Goal: Task Accomplishment & Management: Use online tool/utility

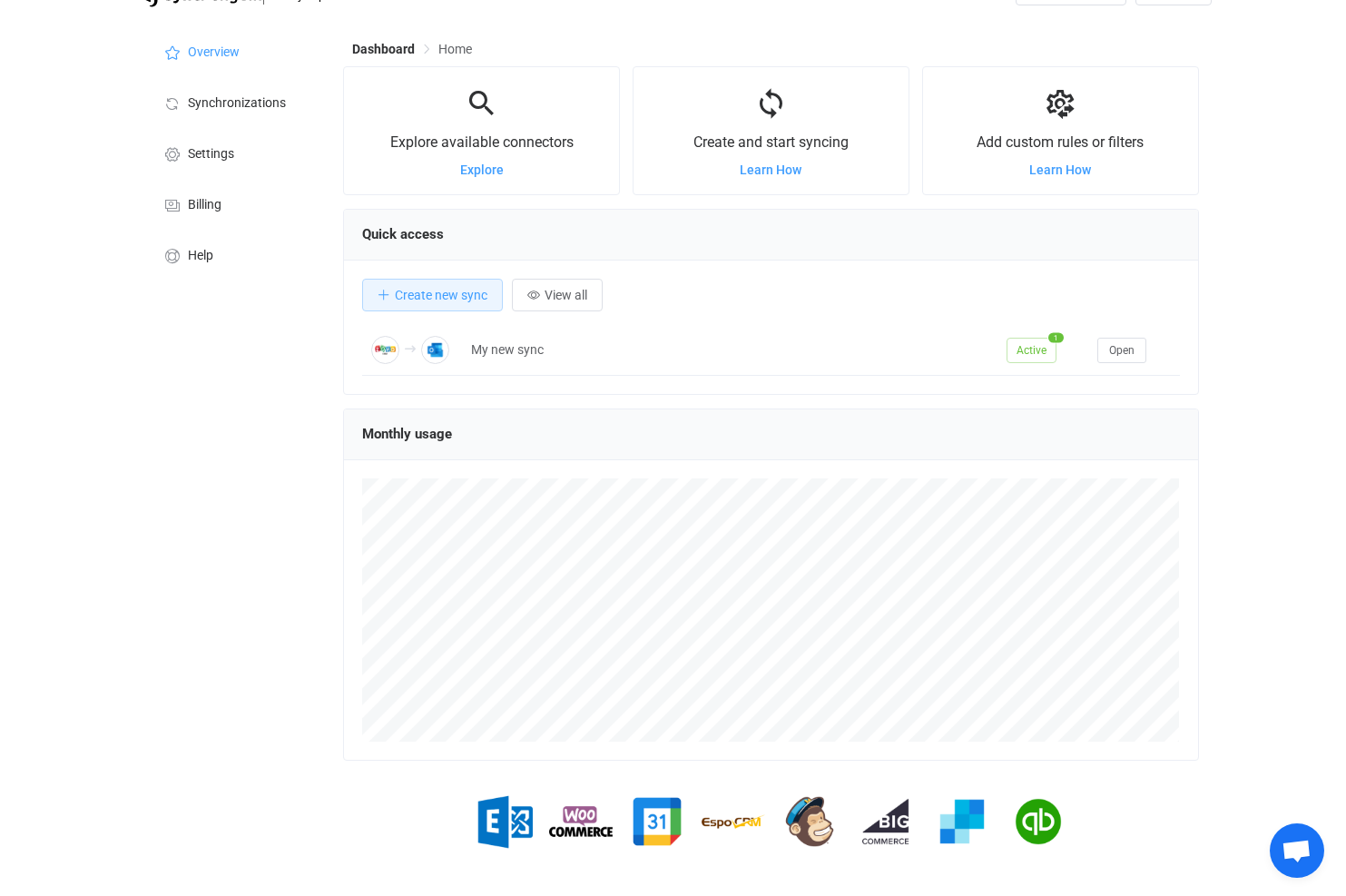
scroll to position [81, 0]
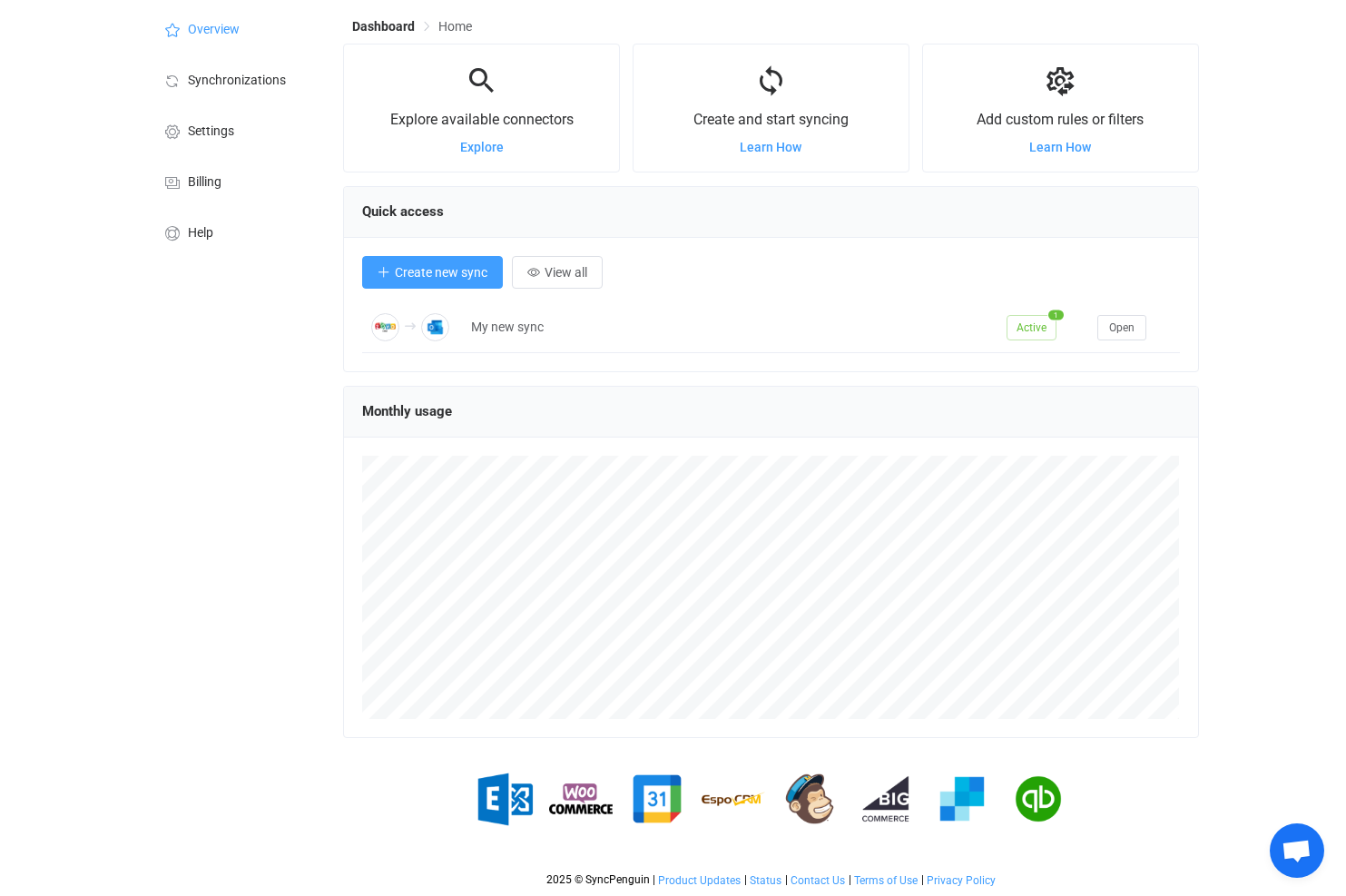
click at [425, 269] on span "Create new sync" at bounding box center [441, 272] width 92 height 15
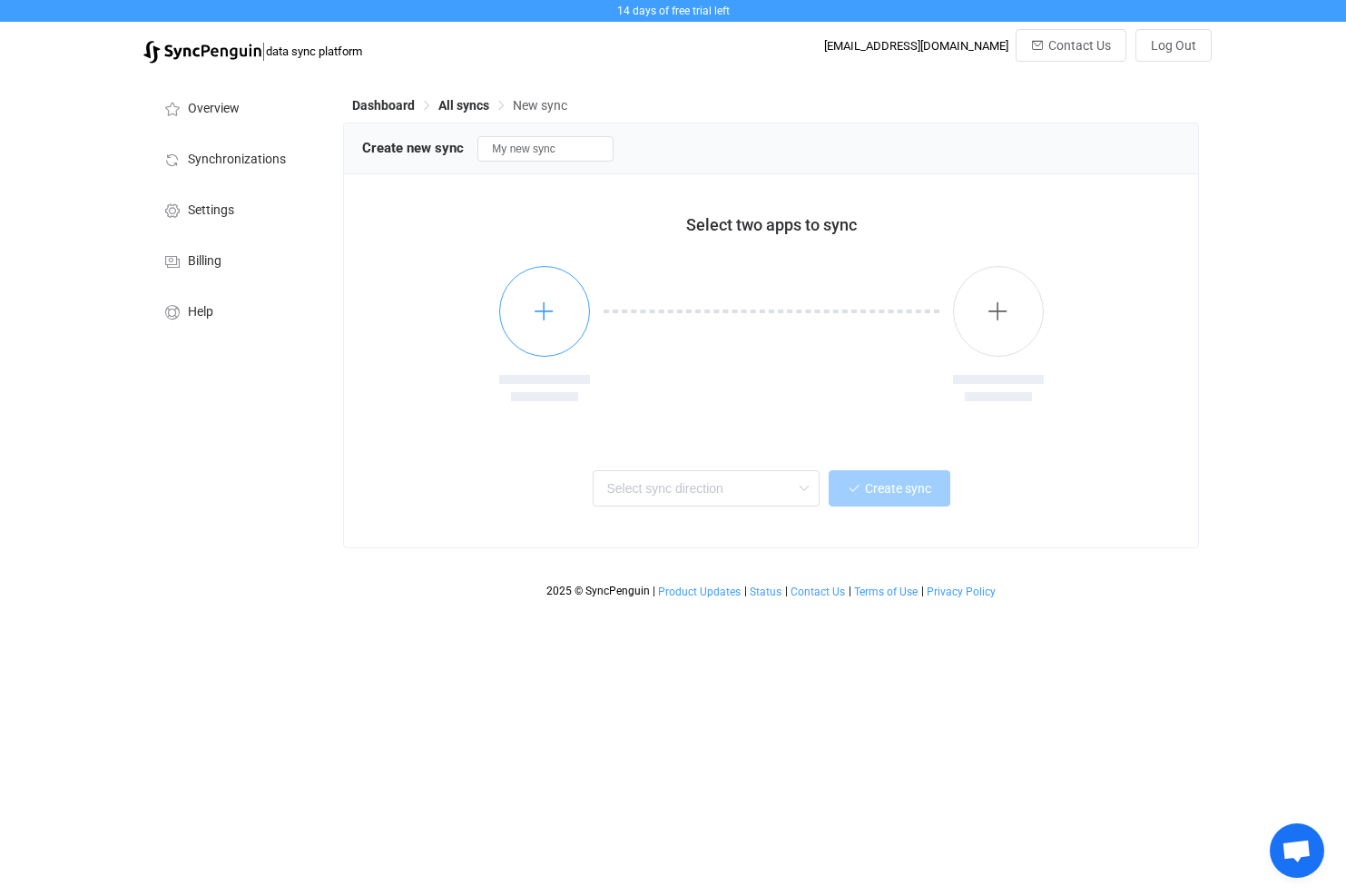
click at [540, 301] on button "button" at bounding box center [544, 311] width 90 height 90
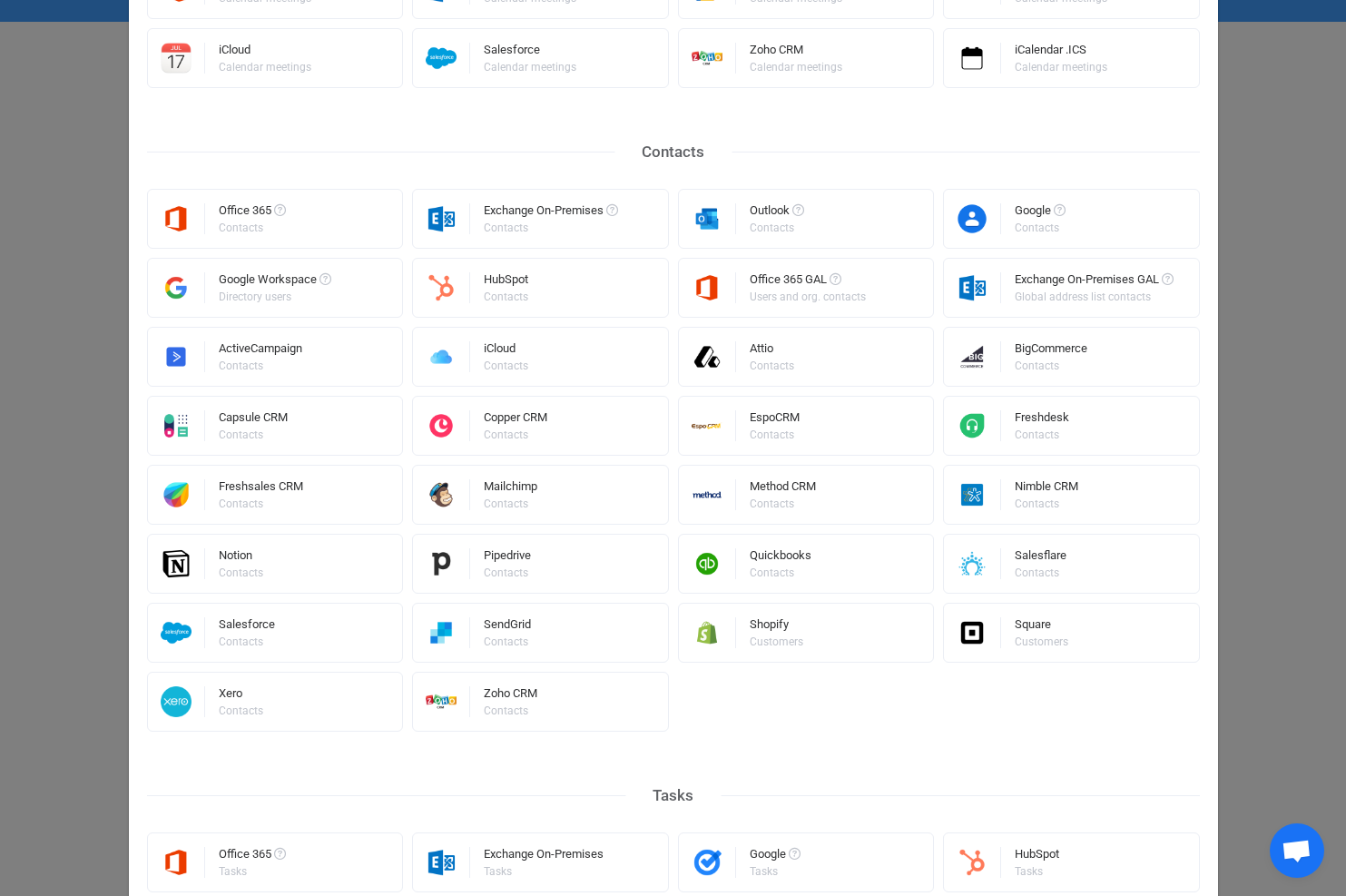
scroll to position [271, 0]
click at [490, 700] on div "Zoho CRM" at bounding box center [511, 695] width 53 height 18
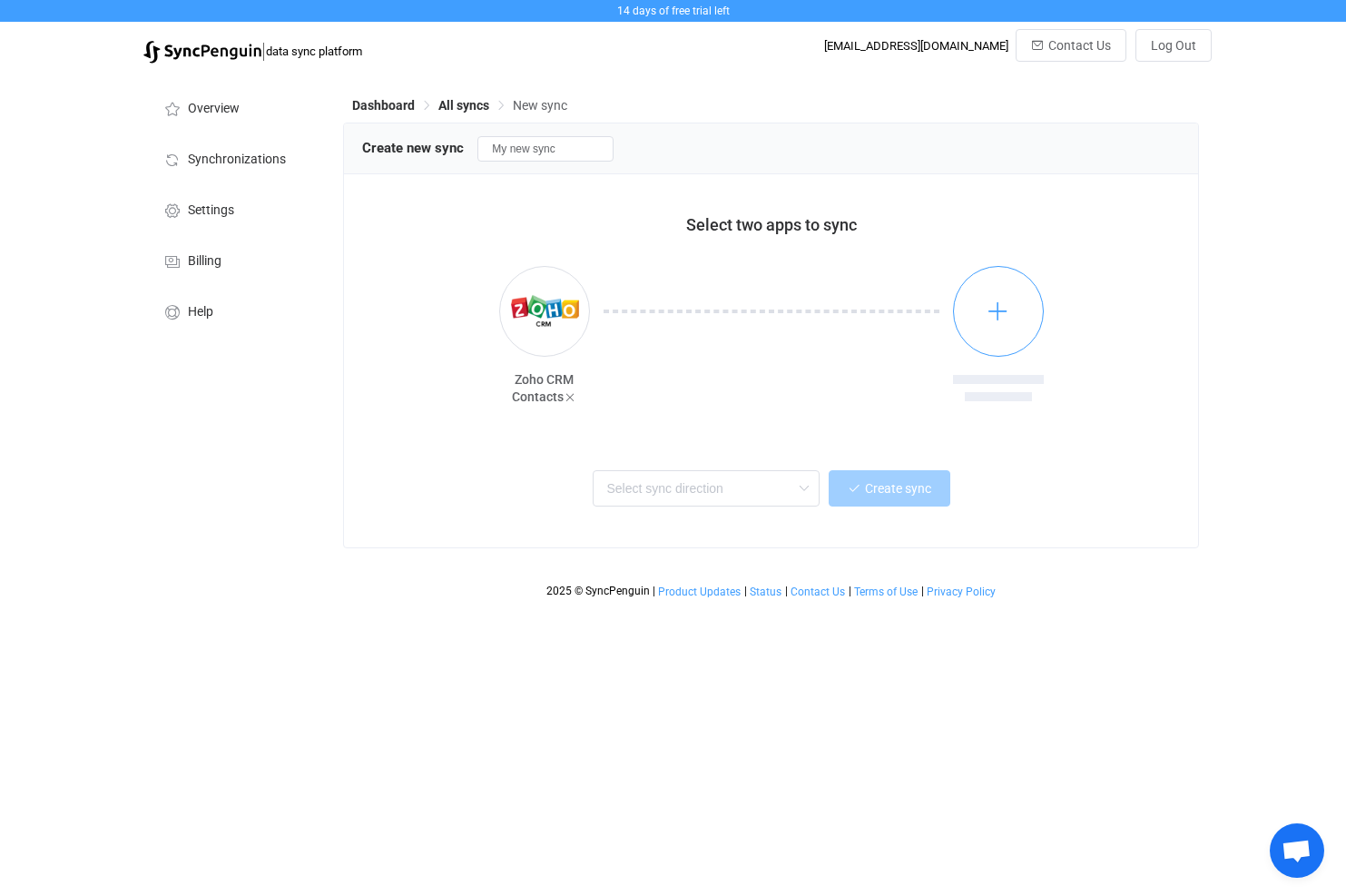
click at [985, 305] on button "button" at bounding box center [998, 311] width 90 height 90
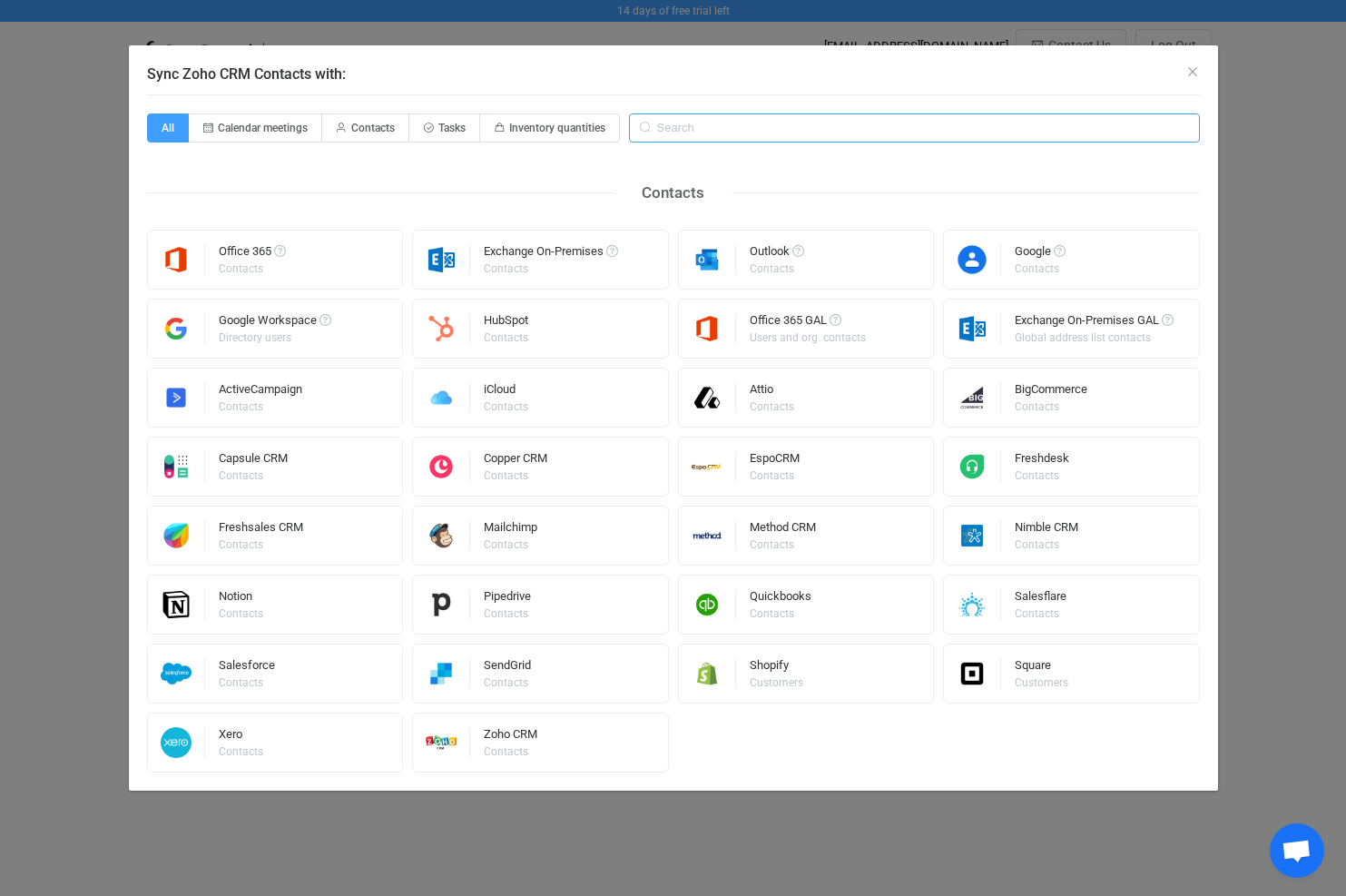
click at [714, 131] on input "Sync Zoho CRM Contacts with:" at bounding box center [914, 128] width 571 height 29
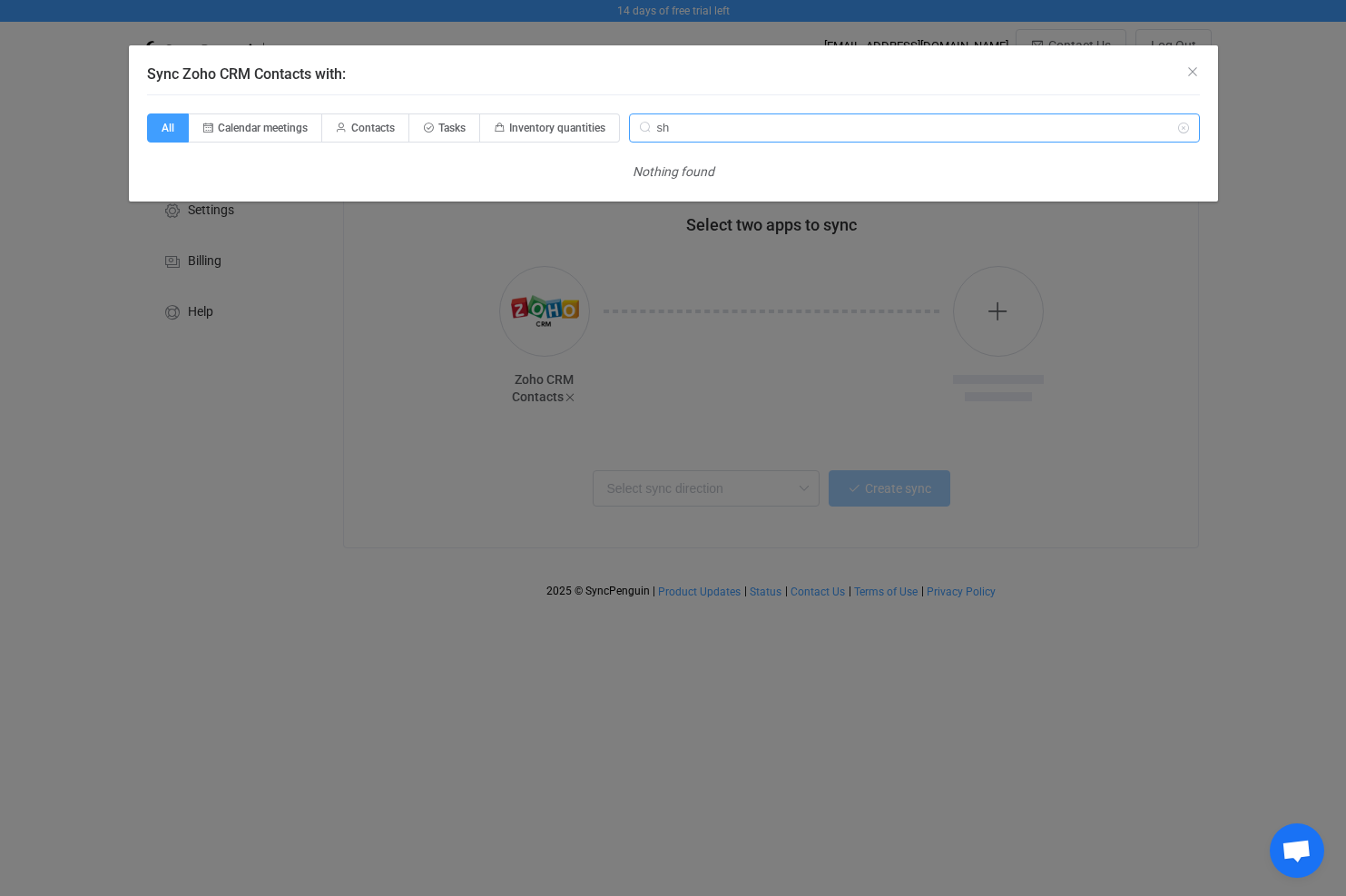
type input "s"
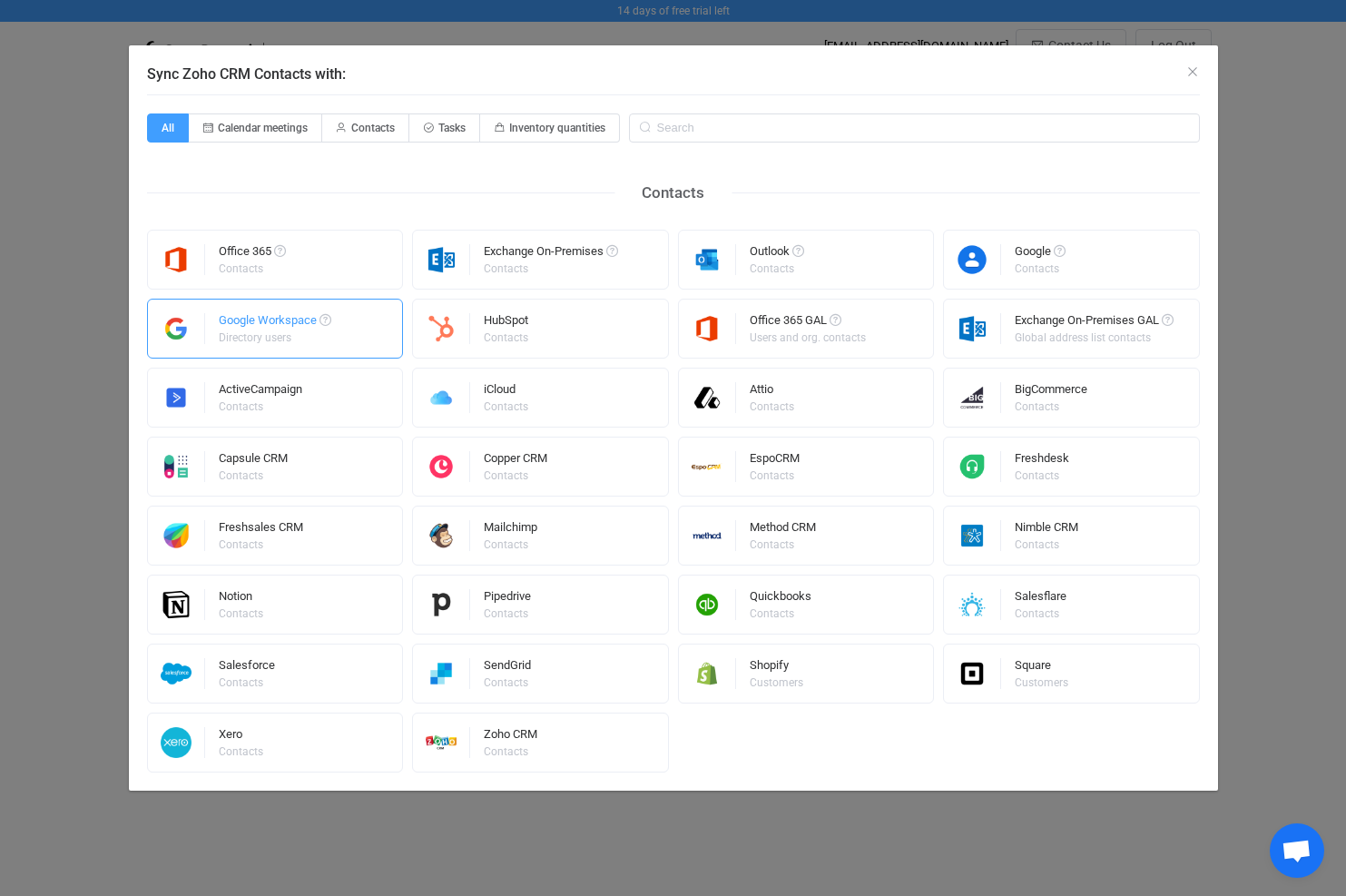
click at [260, 324] on div "Google Workspace" at bounding box center [275, 324] width 112 height 18
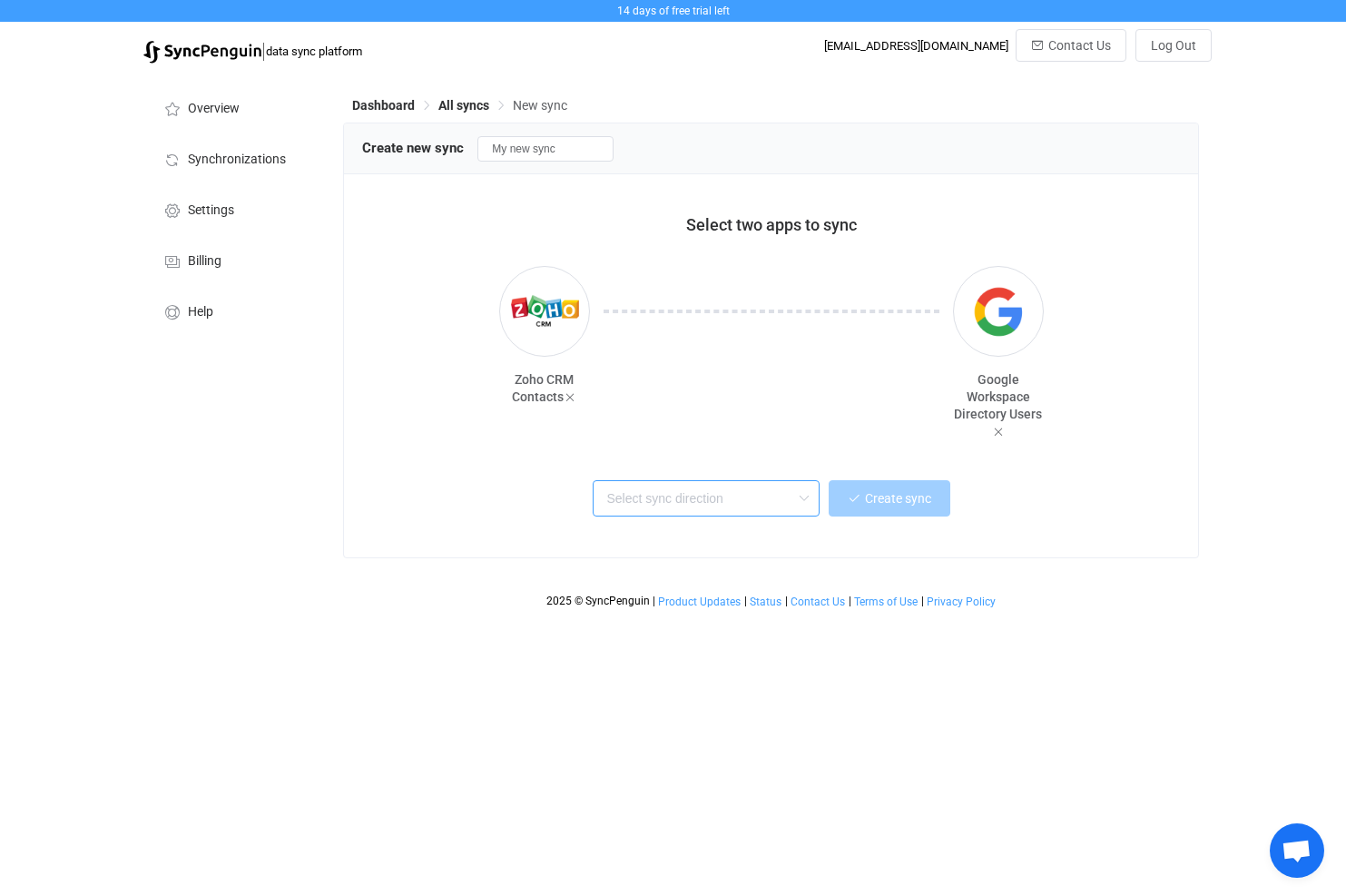
click at [756, 492] on input "text" at bounding box center [706, 498] width 227 height 36
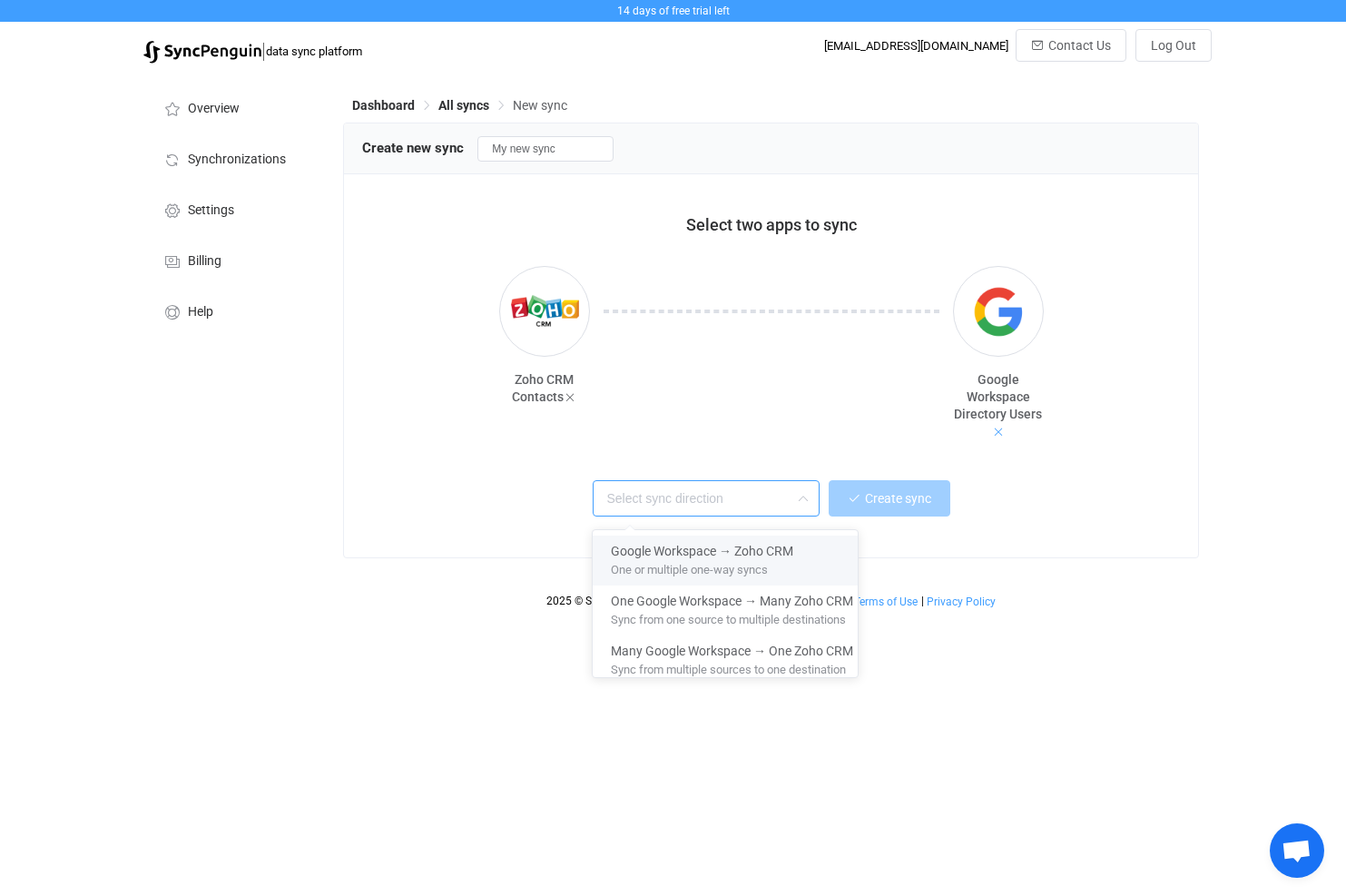
click at [998, 429] on icon at bounding box center [998, 432] width 13 height 13
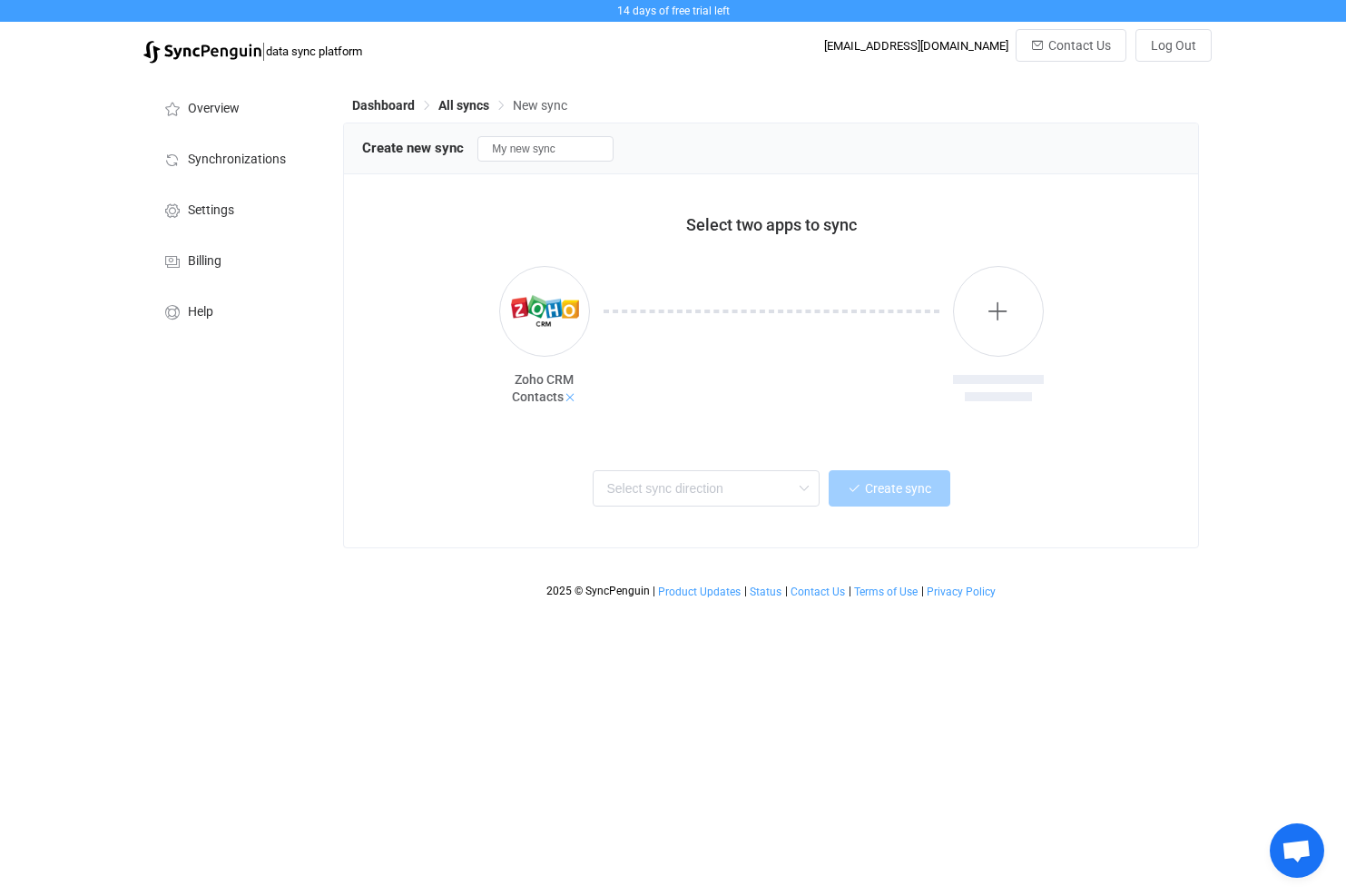
click at [572, 398] on icon at bounding box center [570, 397] width 13 height 13
